Goal: Task Accomplishment & Management: Manage account settings

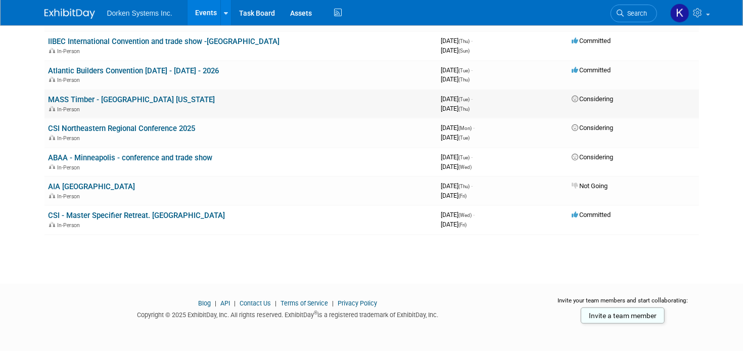
click at [108, 105] on div "In-Person" at bounding box center [241, 109] width 385 height 8
click at [111, 95] on link "MASS Timber - [GEOGRAPHIC_DATA] [US_STATE]" at bounding box center [132, 99] width 167 height 9
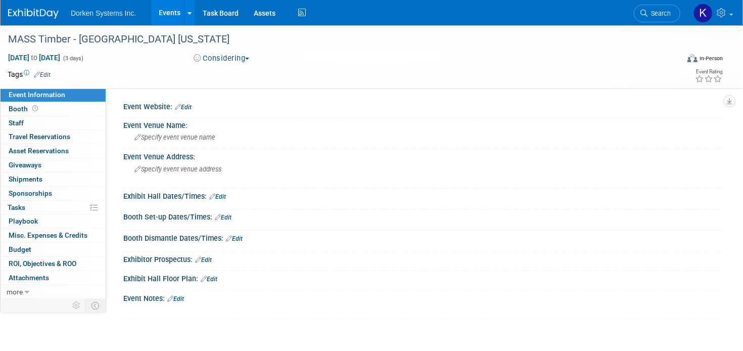
click at [249, 58] on span "button" at bounding box center [247, 59] width 4 height 2
click at [234, 105] on link "Not Going" at bounding box center [231, 103] width 80 height 14
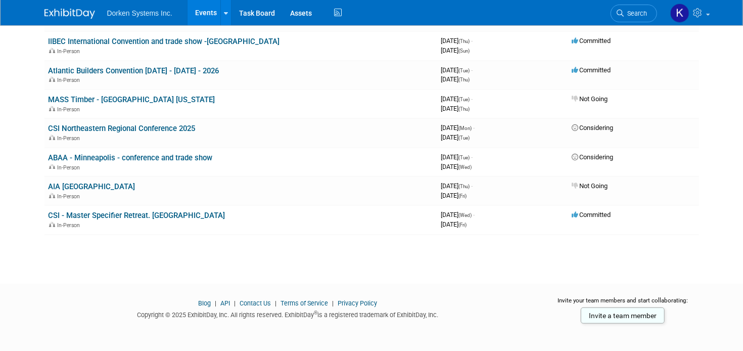
scroll to position [339, 0]
click at [165, 105] on div "In-Person" at bounding box center [241, 109] width 385 height 8
click at [129, 97] on link "MASS Timber - [GEOGRAPHIC_DATA] [US_STATE]" at bounding box center [132, 99] width 167 height 9
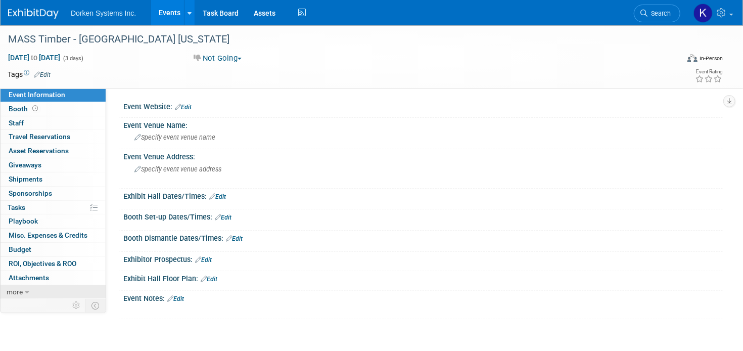
click at [23, 287] on link "more" at bounding box center [53, 292] width 105 height 14
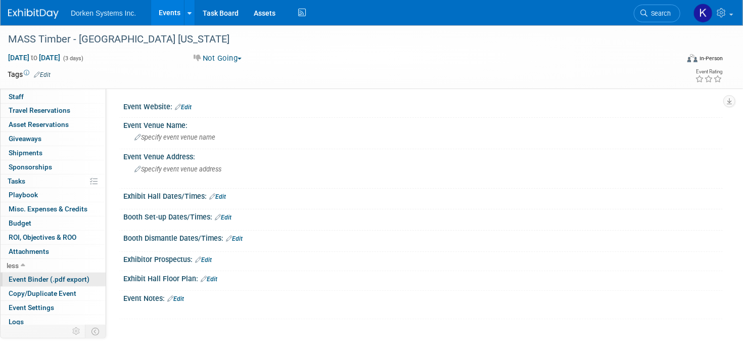
scroll to position [40, 0]
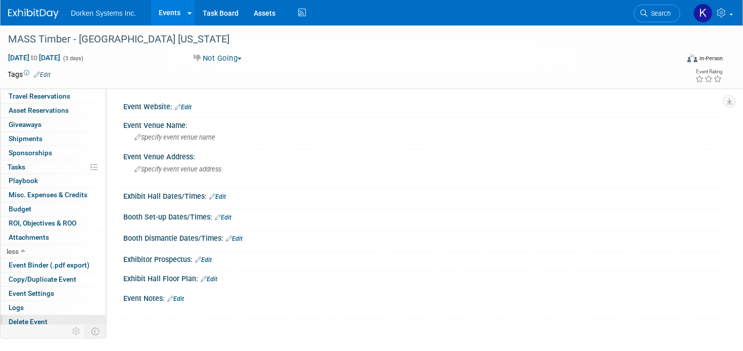
click at [29, 318] on span "Delete Event" at bounding box center [28, 322] width 39 height 8
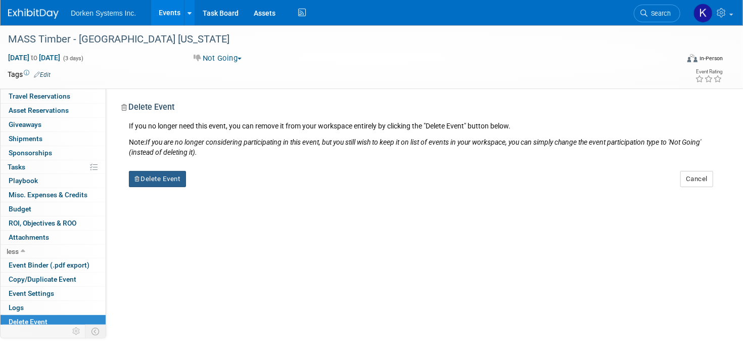
click at [162, 175] on button "Delete Event" at bounding box center [157, 179] width 57 height 16
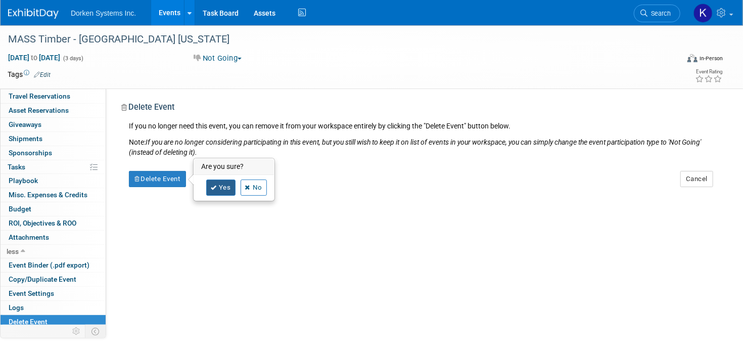
click at [223, 186] on link "Yes" at bounding box center [220, 188] width 29 height 16
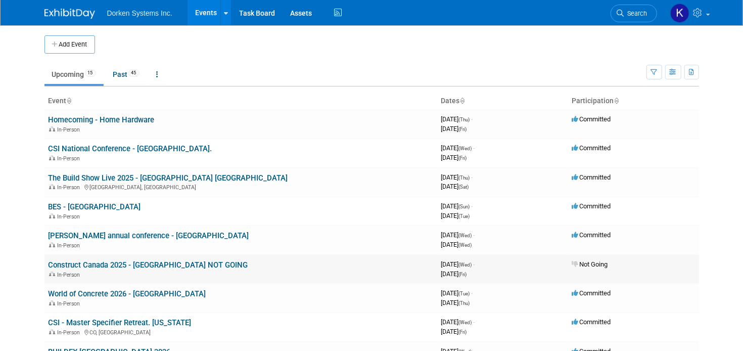
click at [160, 263] on link "Construct Canada 2025 - Toronto NOT GOING" at bounding box center [149, 264] width 200 height 9
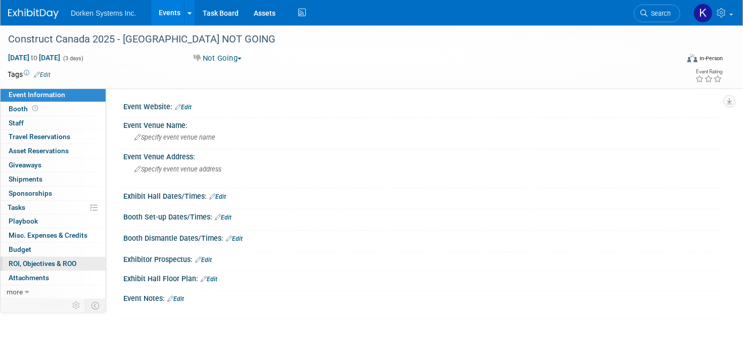
scroll to position [74, 0]
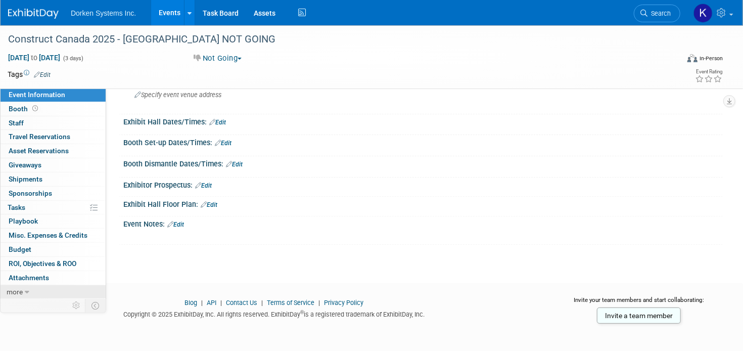
click at [20, 288] on span "more" at bounding box center [15, 292] width 16 height 8
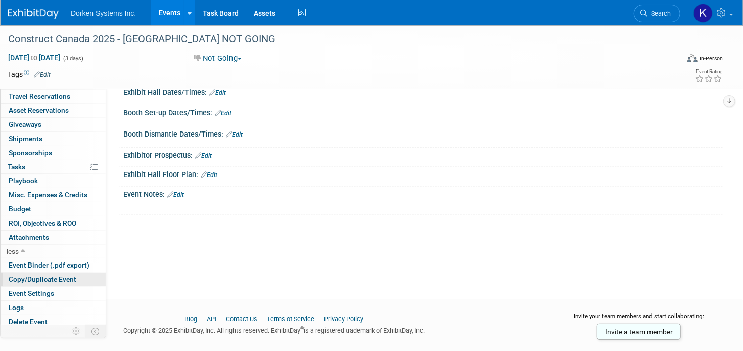
scroll to position [123, 0]
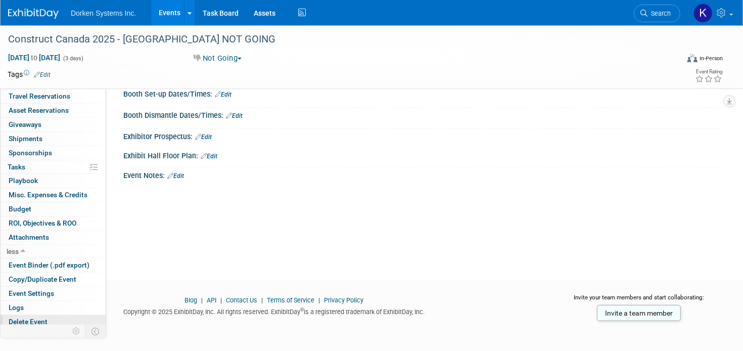
click at [31, 318] on span "Delete Event" at bounding box center [28, 322] width 39 height 8
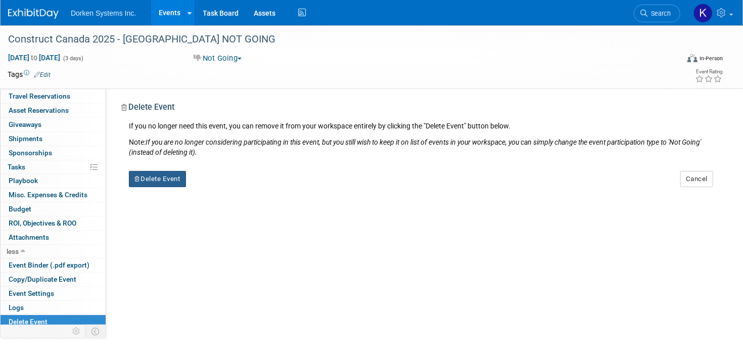
click at [174, 180] on button "Delete Event" at bounding box center [157, 179] width 57 height 16
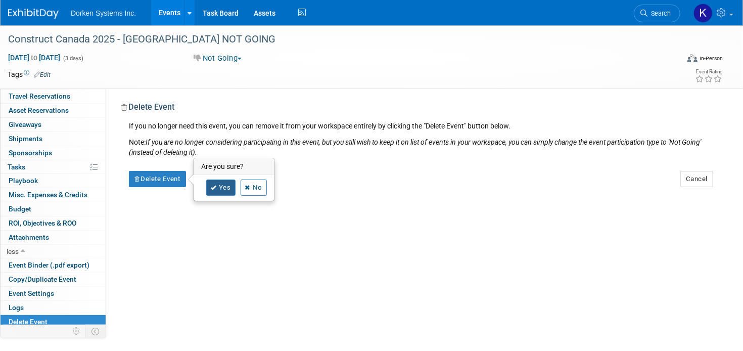
click at [227, 183] on link "Yes" at bounding box center [220, 188] width 29 height 16
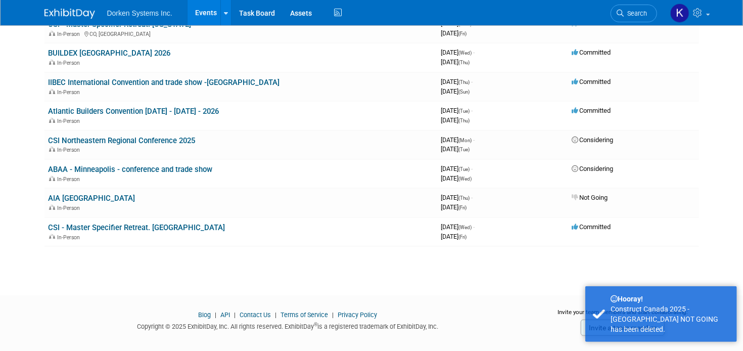
scroll to position [281, 0]
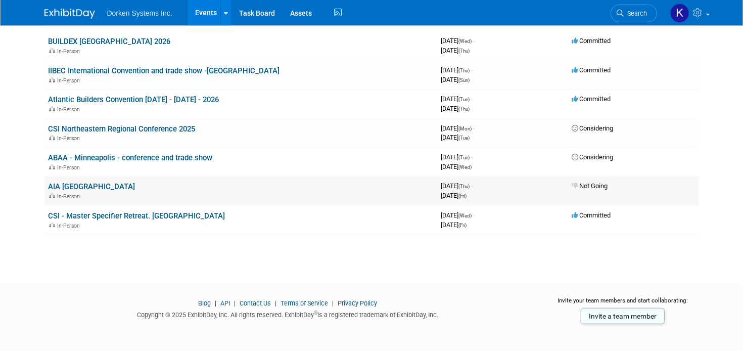
click at [75, 183] on link "AIA [GEOGRAPHIC_DATA]" at bounding box center [92, 186] width 87 height 9
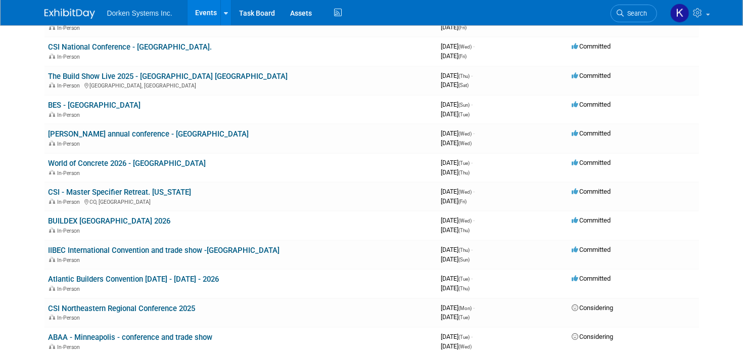
scroll to position [92, 0]
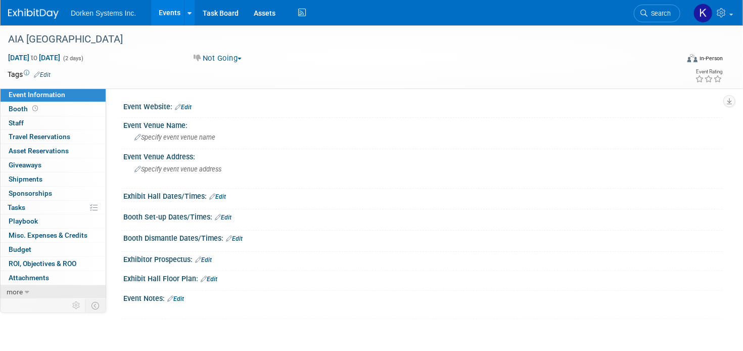
click at [22, 288] on link "more" at bounding box center [53, 292] width 105 height 14
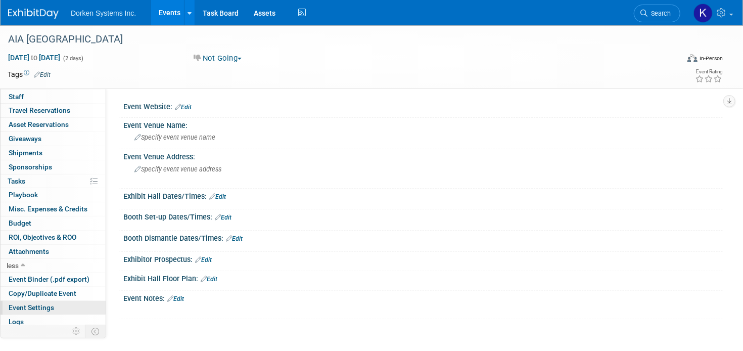
scroll to position [40, 0]
